Goal: Information Seeking & Learning: Learn about a topic

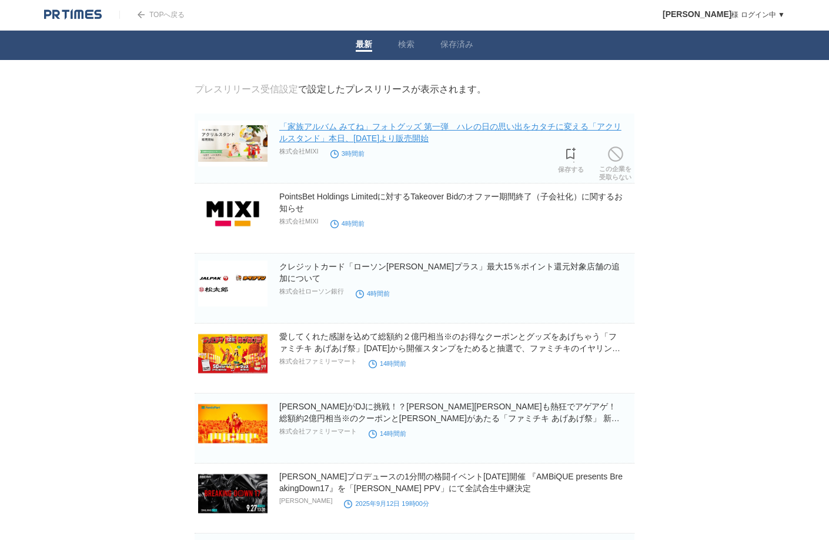
drag, startPoint x: 357, startPoint y: 115, endPoint x: 451, endPoint y: 140, distance: 96.8
click at [497, 132] on link "「家族アルバム みてね」フォトグッズ 第一弾　ハレの日の思い出をカタチに変える「アクリルスタンド」本日、[DATE]より販売開始" at bounding box center [450, 132] width 342 height 21
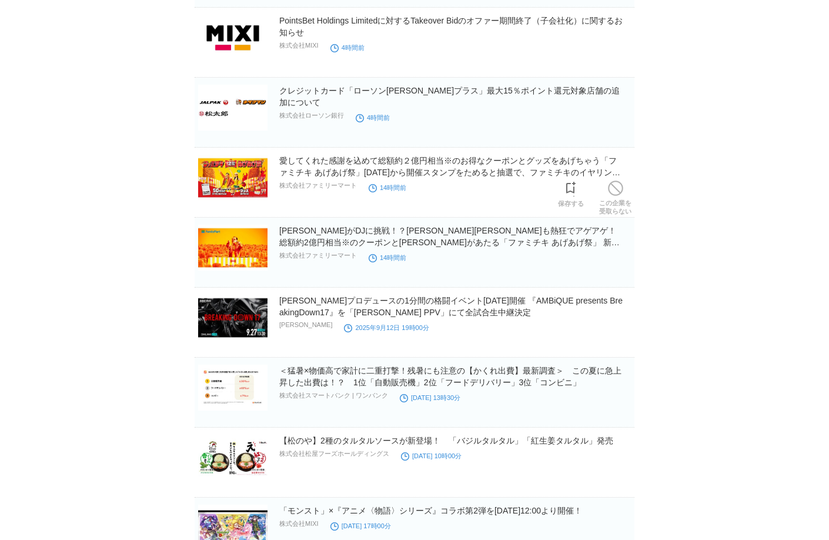
scroll to position [176, 0]
drag, startPoint x: 503, startPoint y: 92, endPoint x: 688, endPoint y: 76, distance: 185.2
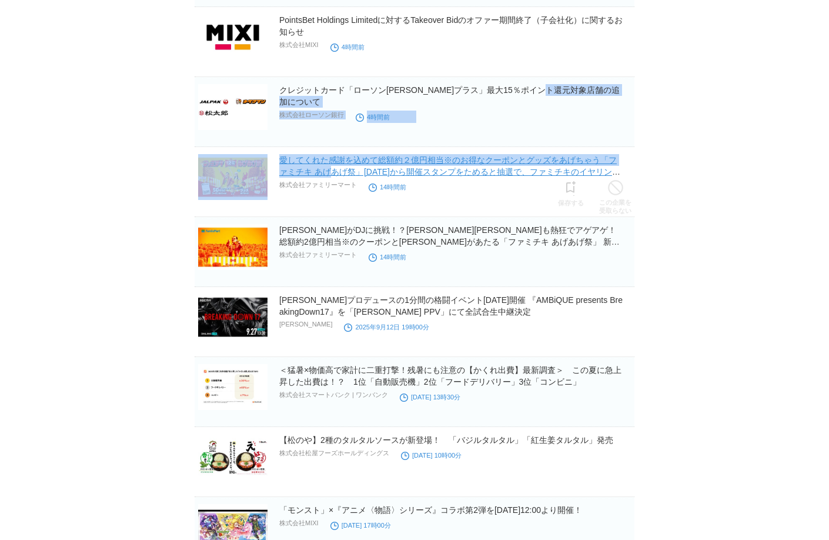
drag, startPoint x: 426, startPoint y: 77, endPoint x: 501, endPoint y: 164, distance: 115.0
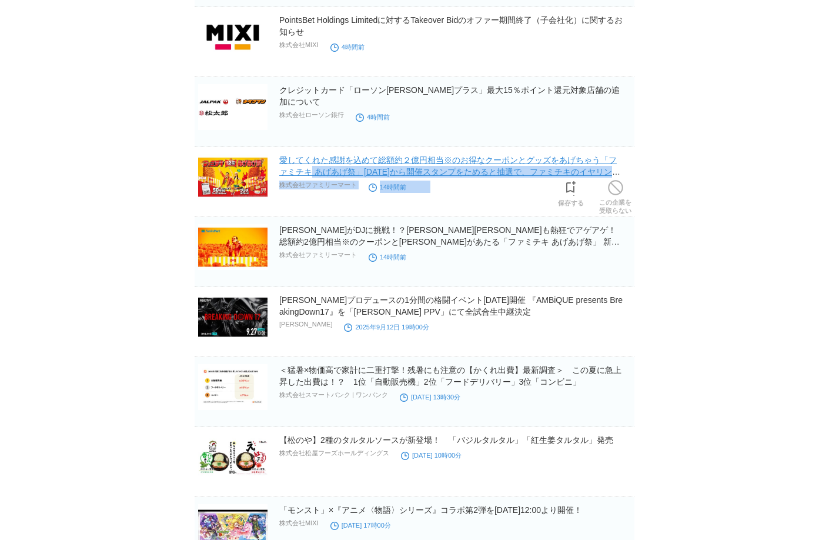
drag, startPoint x: 487, startPoint y: 197, endPoint x: 475, endPoint y: 158, distance: 41.1
click at [475, 158] on div "愛してくれた感謝を込めて総額約２億円相当※のお得なクーポンとグッズをあげちゃう「ファミチキ あげあげ祭」[DATE]から開催スタンプをためると抽選で、ファミチ…" at bounding box center [455, 173] width 353 height 39
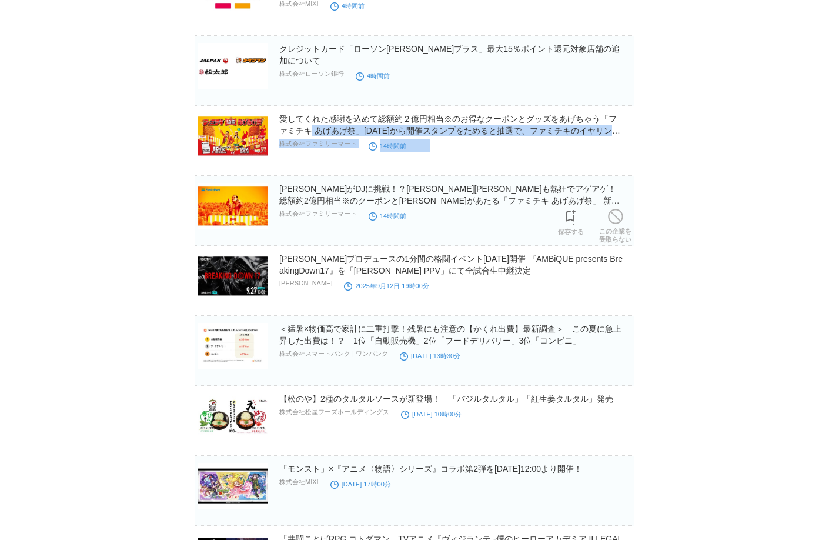
scroll to position [235, 0]
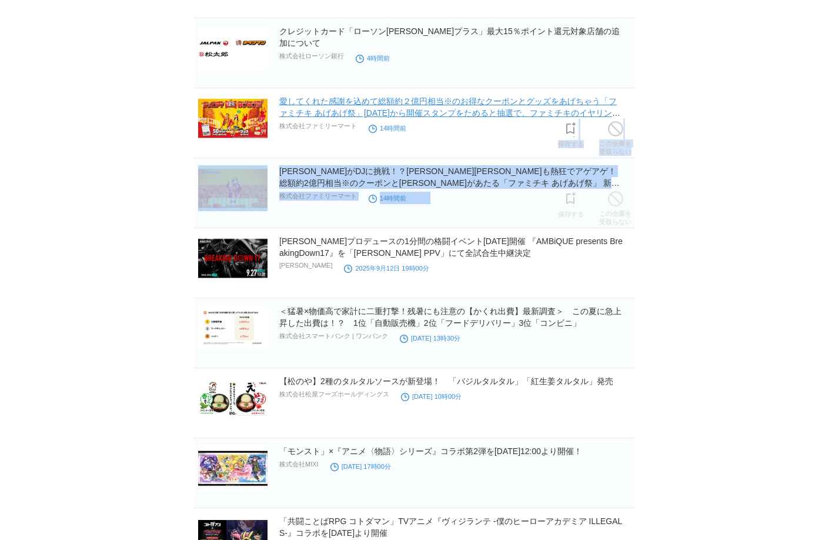
drag, startPoint x: 484, startPoint y: 215, endPoint x: 474, endPoint y: 86, distance: 129.1
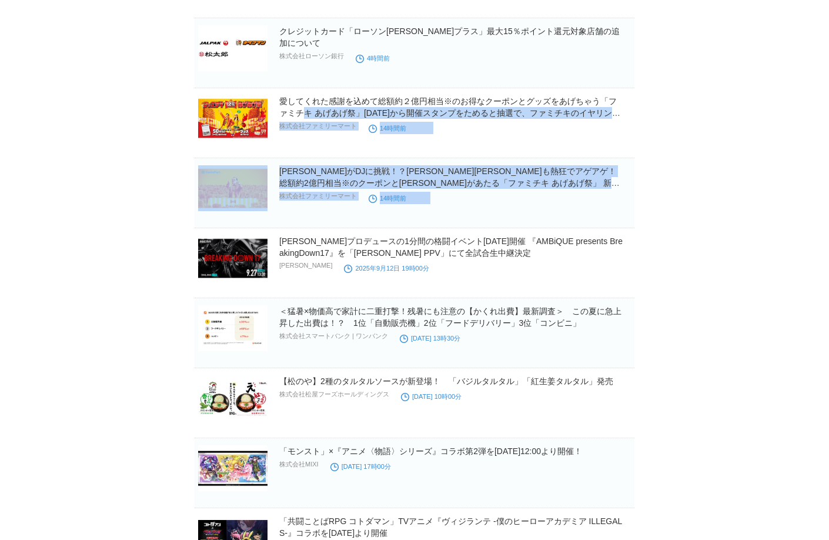
scroll to position [411, 0]
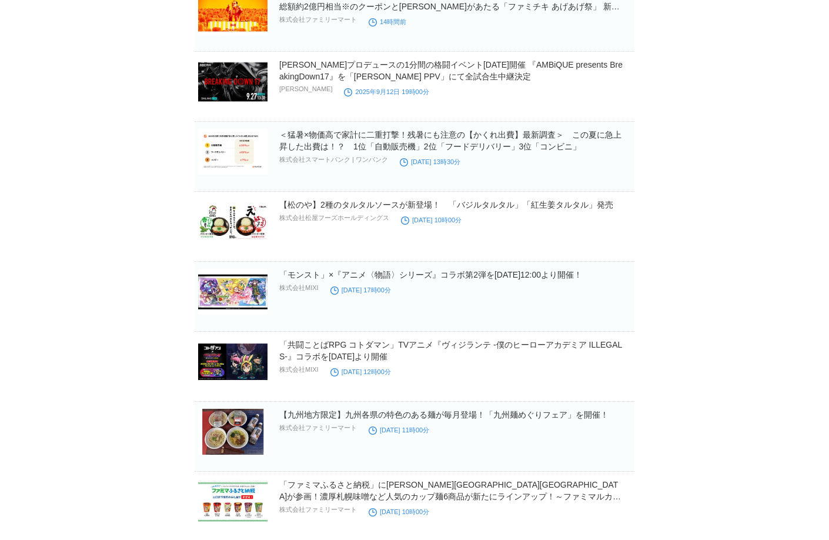
click at [67, 243] on body "TOPへ戻る [PERSON_NAME] ログイン中 ▼ プレスリリース受信設定 フォロー 除外リスト アカウント設定 閲覧履歴 退会手続き PR TIMES…" at bounding box center [414, 374] width 829 height 1571
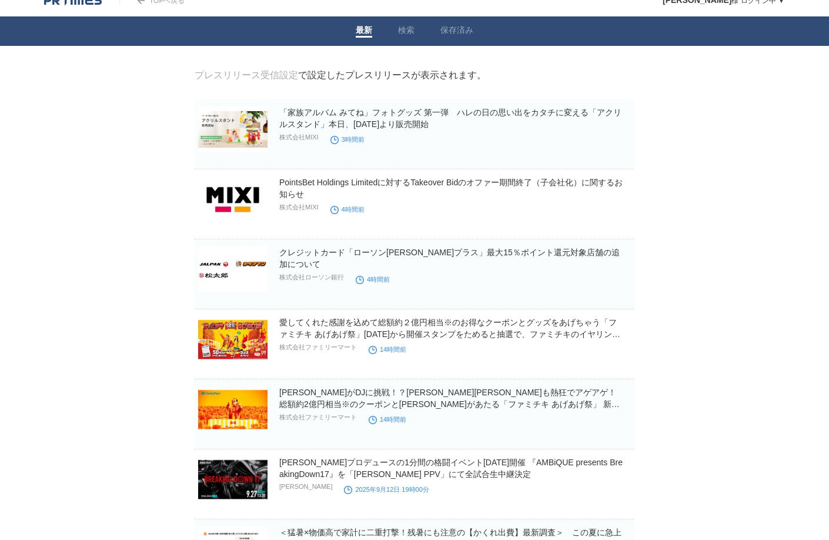
scroll to position [0, 0]
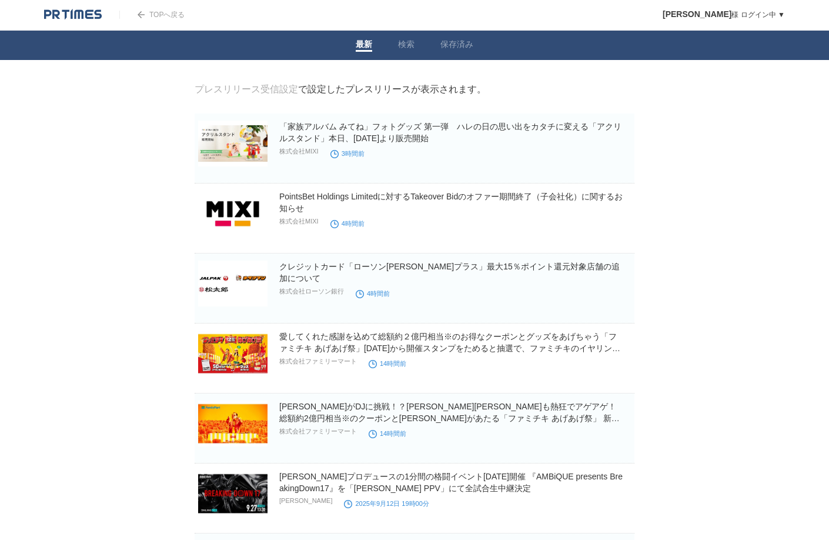
click at [80, 15] on img at bounding box center [73, 15] width 58 height 12
